Goal: Information Seeking & Learning: Learn about a topic

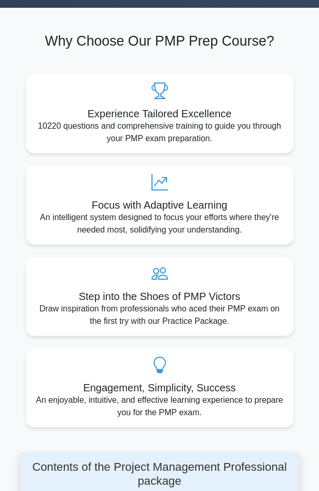
scroll to position [415, 0]
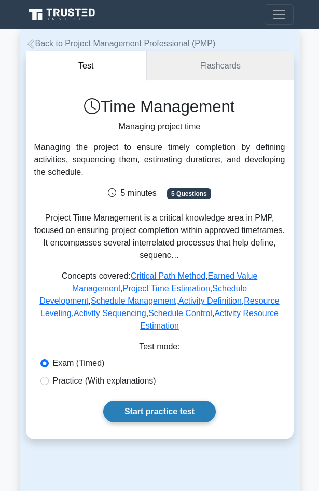
click at [158, 400] on link "Start practice test" at bounding box center [159, 411] width 113 height 22
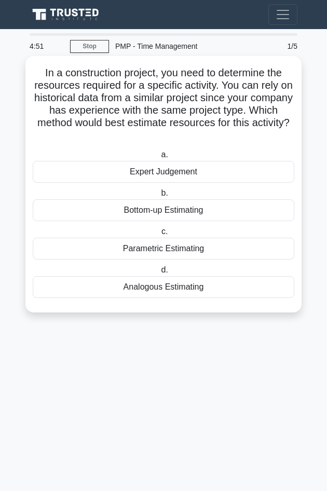
click at [150, 173] on div "Expert Judgement" at bounding box center [163, 172] width 261 height 22
click at [159, 158] on input "a. Expert Judgement" at bounding box center [159, 154] width 0 height 7
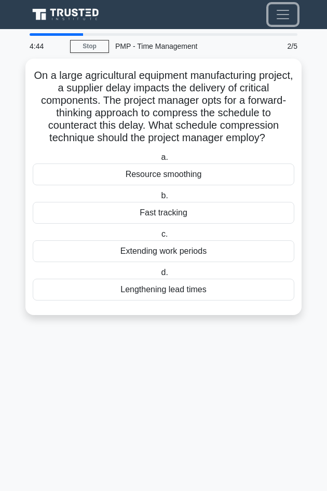
click at [284, 12] on span "Toggle navigation" at bounding box center [283, 15] width 16 height 16
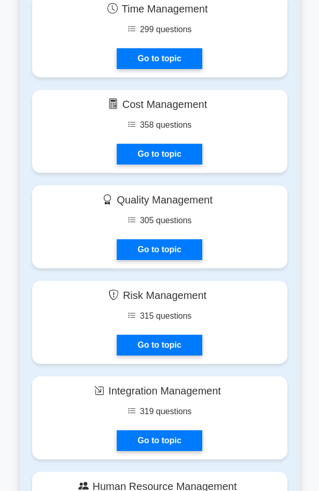
scroll to position [726, 0]
